Goal: Complete application form

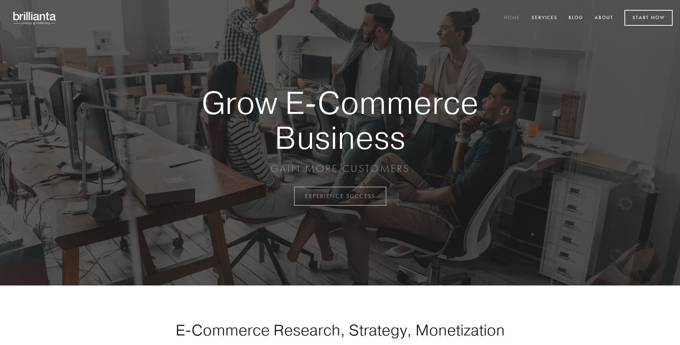
scroll to position [1928, 0]
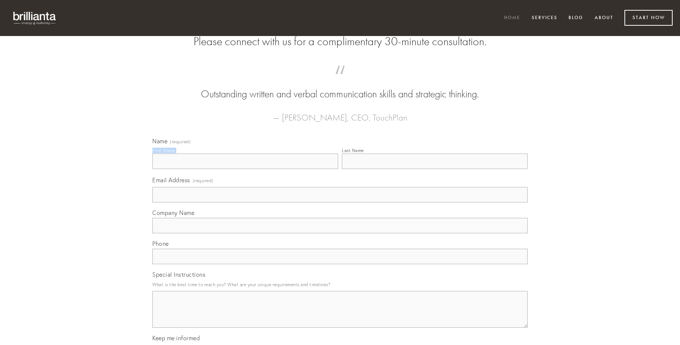
type input "[PERSON_NAME]"
click at [434, 169] on input "Last Name" at bounding box center [435, 161] width 186 height 15
type input "[PERSON_NAME]"
click at [340, 203] on input "Email Address (required)" at bounding box center [339, 194] width 375 height 15
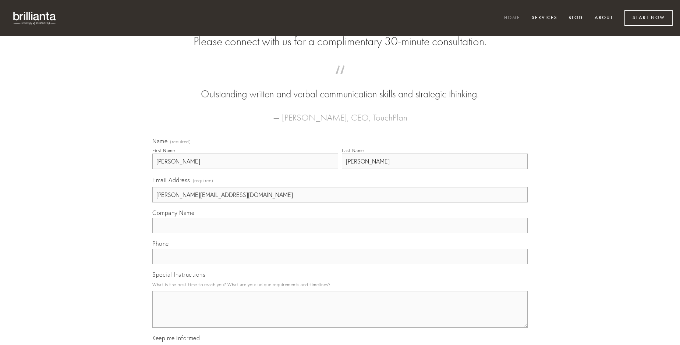
type input "[PERSON_NAME][EMAIL_ADDRESS][DOMAIN_NAME]"
click at [340, 234] on input "Company Name" at bounding box center [339, 225] width 375 height 15
type input "clementia"
click at [340, 264] on input "text" at bounding box center [339, 256] width 375 height 15
click at [340, 316] on textarea "Special Instructions" at bounding box center [339, 309] width 375 height 37
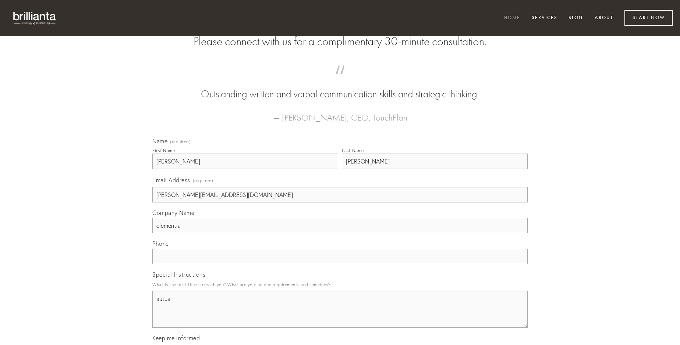
type textarea "autus"
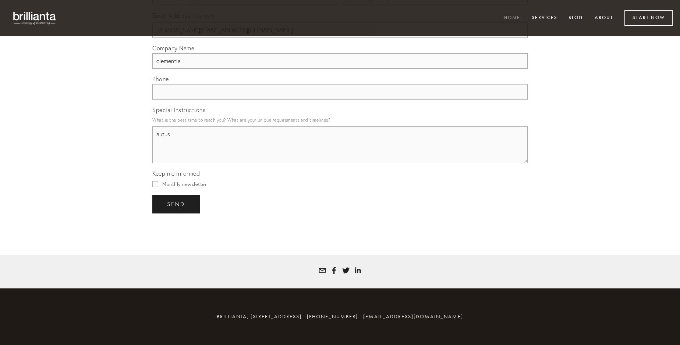
click at [177, 204] on span "send" at bounding box center [176, 204] width 18 height 7
